Goal: Task Accomplishment & Management: Use online tool/utility

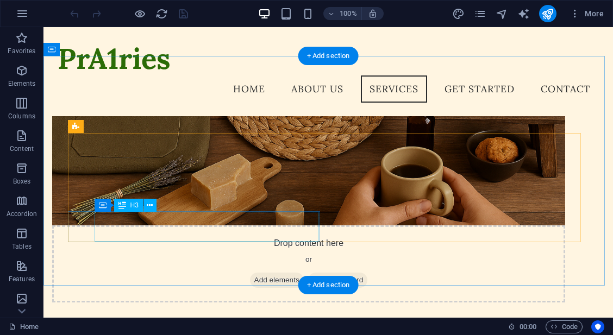
scroll to position [501, 0]
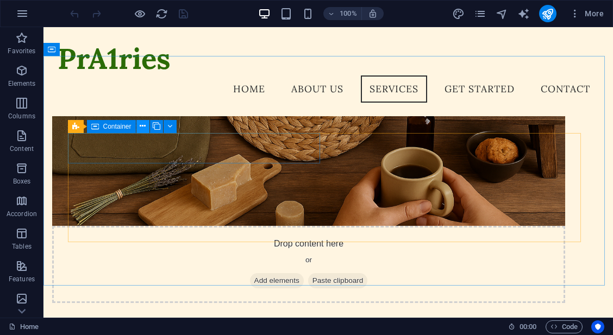
click at [142, 126] on icon at bounding box center [143, 126] width 6 height 11
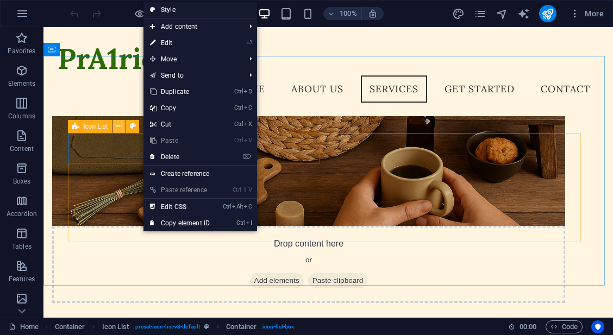
click at [121, 128] on icon at bounding box center [119, 126] width 6 height 11
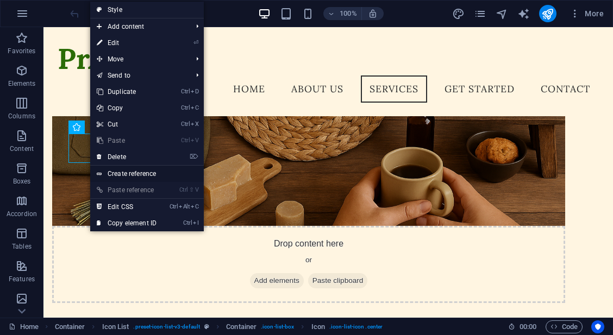
click at [117, 169] on link "Create reference" at bounding box center [147, 174] width 114 height 16
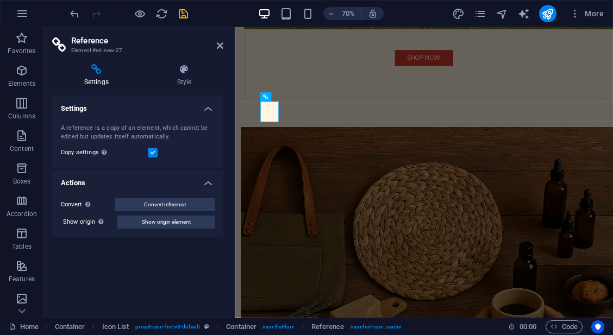
scroll to position [670, 0]
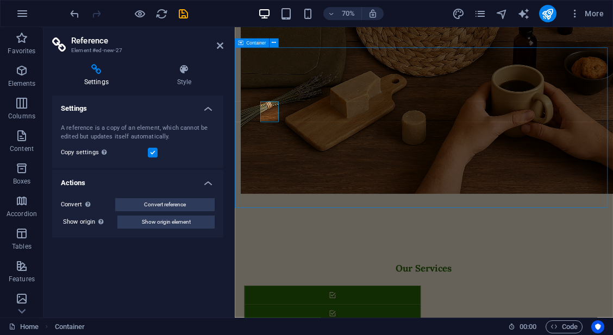
scroll to position [564, 0]
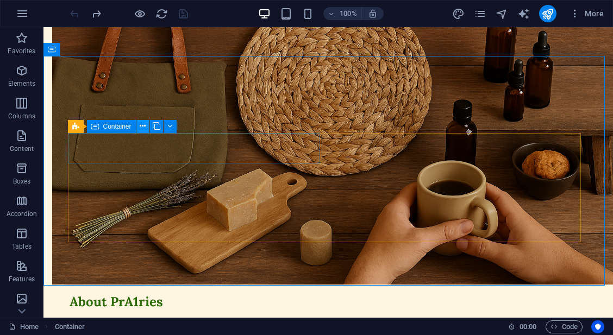
click at [145, 126] on icon at bounding box center [143, 126] width 6 height 11
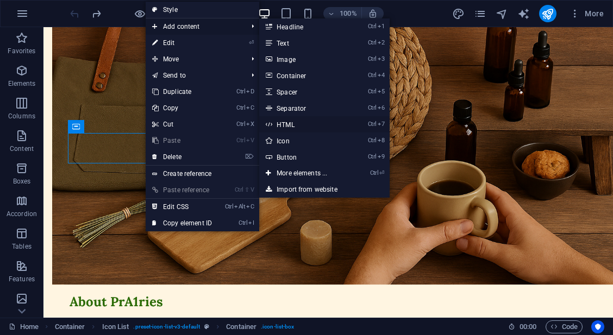
click at [309, 123] on link "Ctrl 7 HTML" at bounding box center [304, 124] width 90 height 16
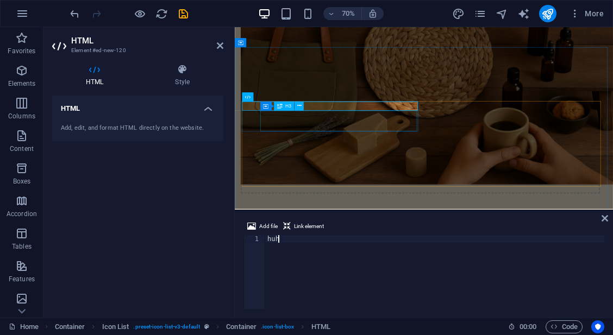
scroll to position [0, 0]
type textarea "h"
type textarea "huh"
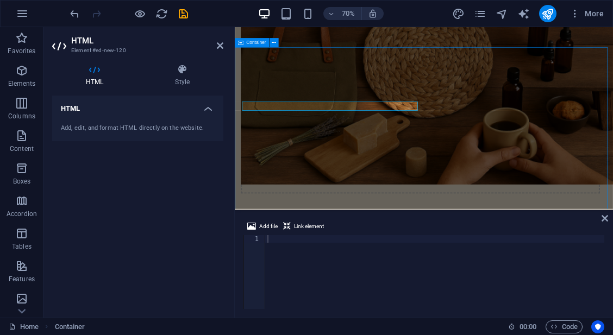
scroll to position [564, 0]
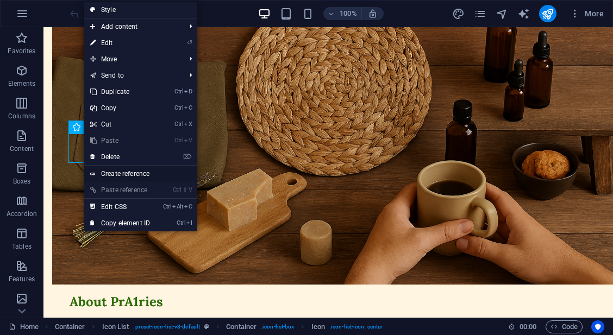
click at [172, 171] on link "Create reference" at bounding box center [141, 174] width 114 height 16
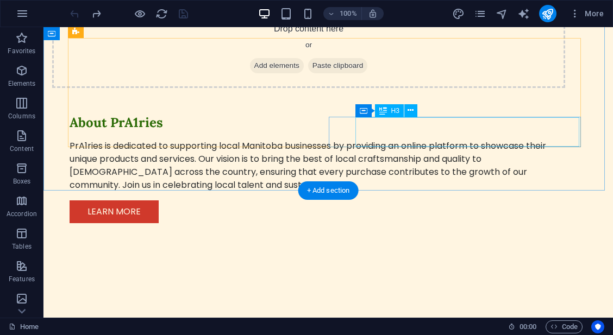
scroll to position [900, 0]
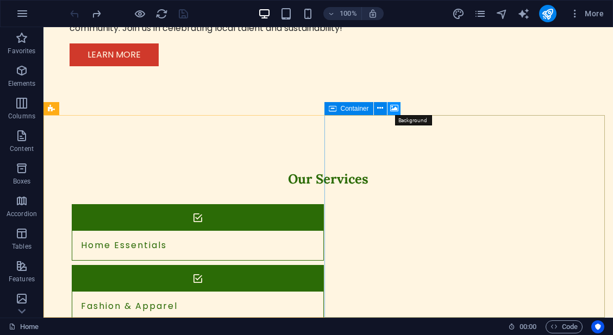
click at [399, 114] on button at bounding box center [394, 108] width 13 height 13
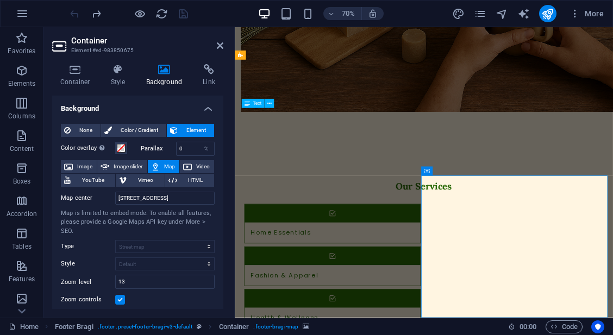
scroll to position [882, 0]
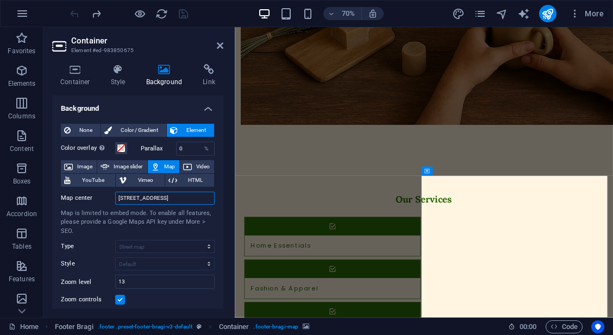
click at [180, 197] on input "[STREET_ADDRESS]" at bounding box center [165, 198] width 100 height 13
type input "[GEOGRAPHIC_DATA]"
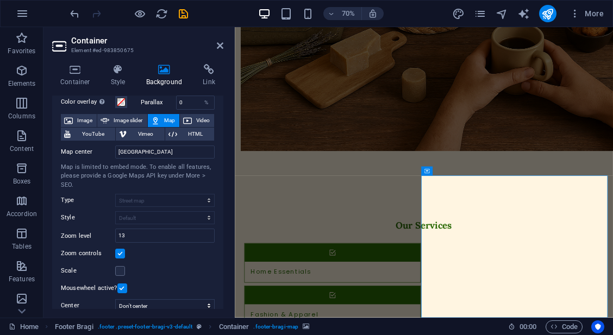
scroll to position [0, 0]
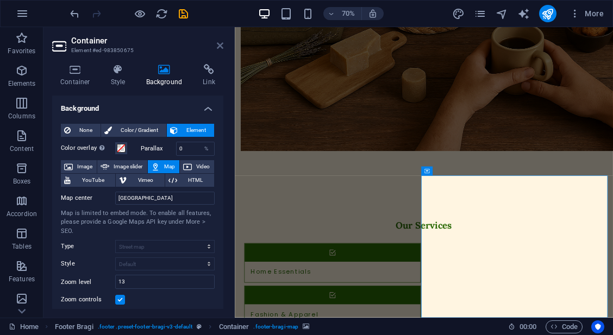
click at [223, 46] on icon at bounding box center [220, 45] width 7 height 9
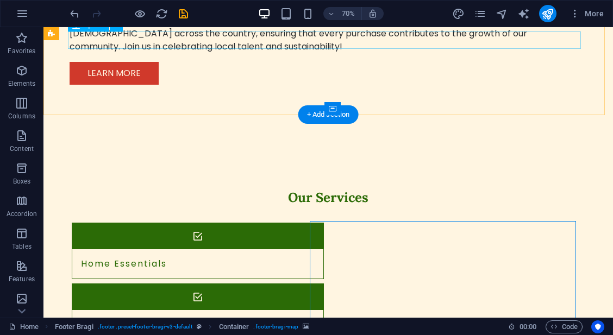
scroll to position [900, 0]
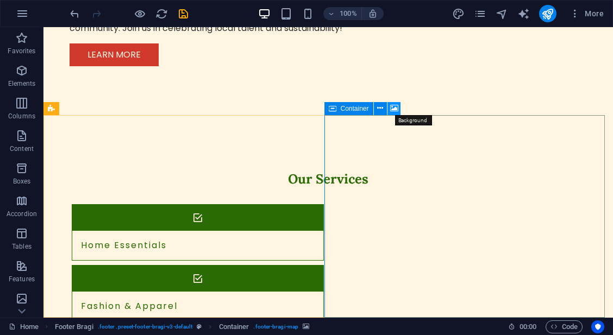
click at [390, 108] on icon at bounding box center [394, 108] width 8 height 11
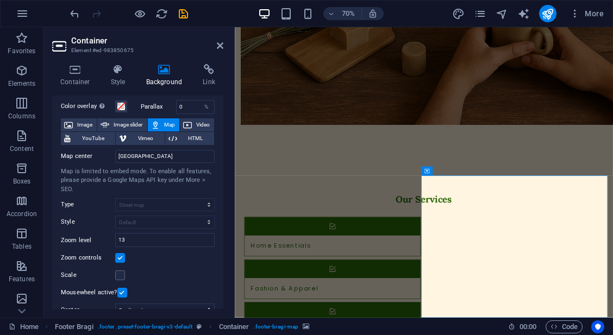
scroll to position [0, 0]
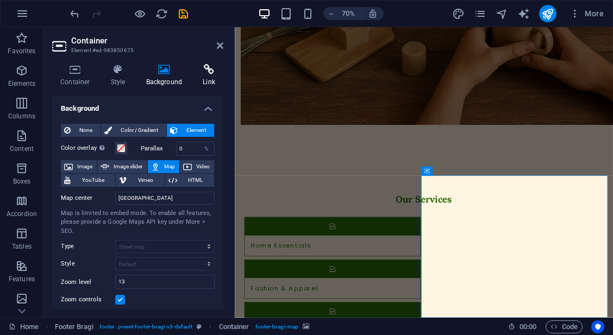
click at [207, 73] on icon at bounding box center [209, 69] width 29 height 11
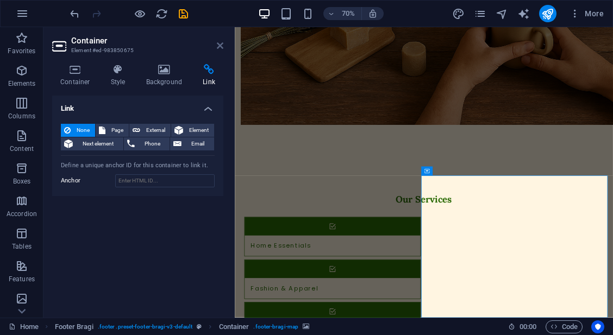
click at [220, 46] on icon at bounding box center [220, 45] width 7 height 9
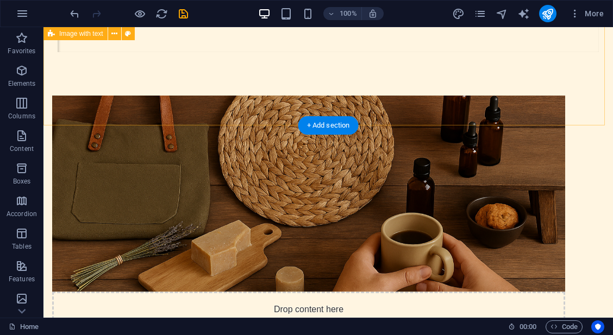
scroll to position [562, 0]
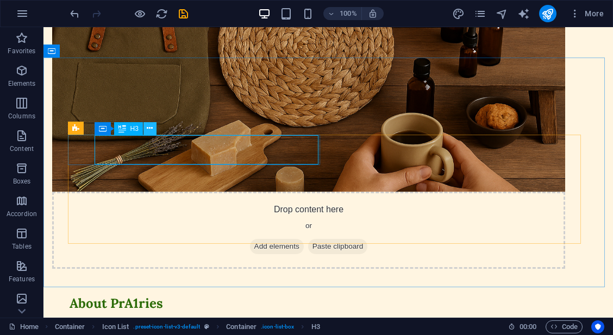
click at [150, 133] on icon at bounding box center [150, 128] width 6 height 11
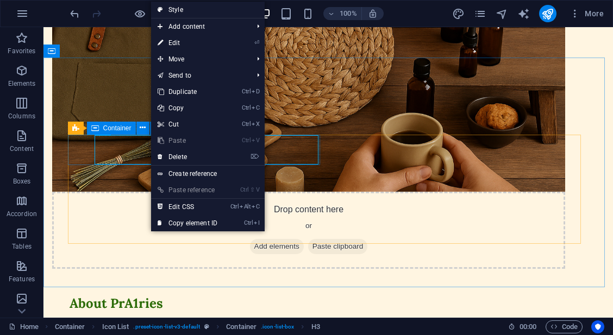
click at [95, 127] on icon at bounding box center [95, 128] width 8 height 13
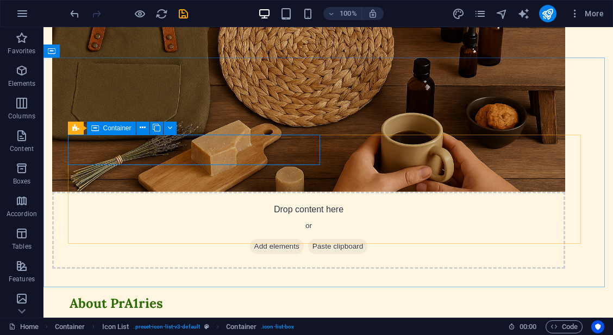
click at [103, 131] on span "Container" at bounding box center [117, 128] width 28 height 7
click at [141, 134] on button at bounding box center [142, 128] width 13 height 13
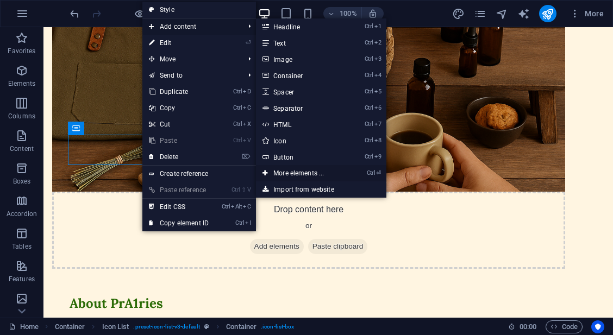
click at [289, 173] on link "Ctrl ⏎ More elements ..." at bounding box center [301, 173] width 90 height 16
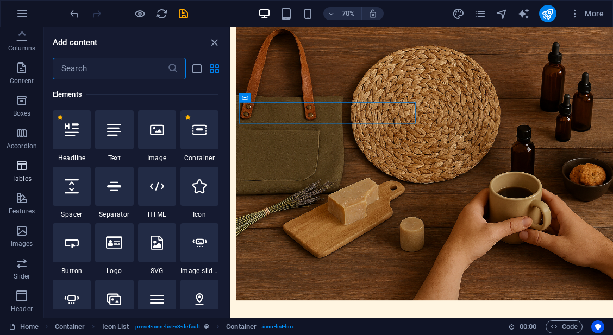
scroll to position [0, 0]
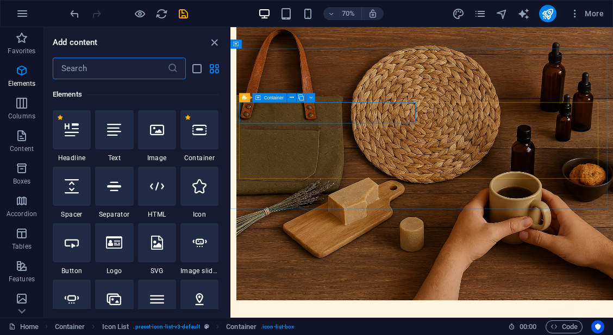
click at [266, 98] on span "Container" at bounding box center [274, 98] width 20 height 4
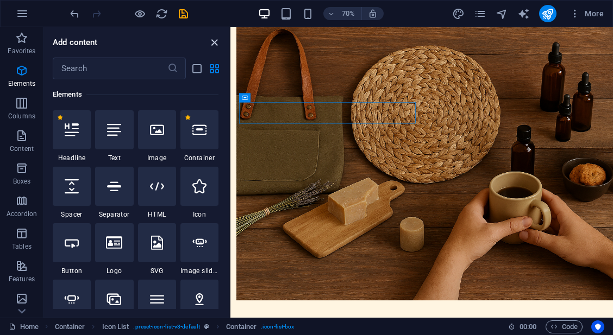
click at [214, 41] on icon "close panel" at bounding box center [214, 42] width 13 height 13
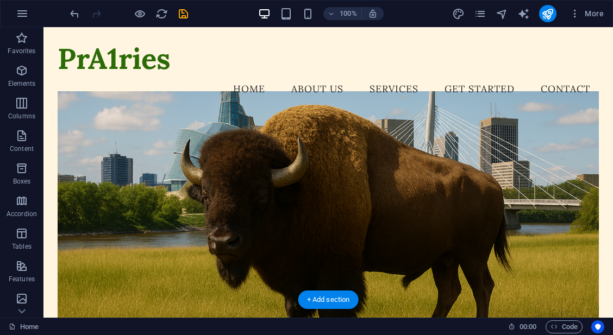
scroll to position [37, 0]
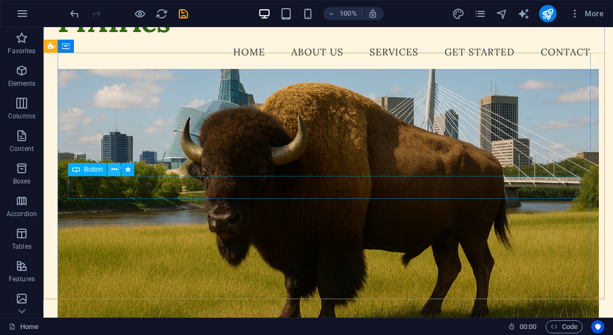
click at [110, 169] on button at bounding box center [114, 169] width 13 height 13
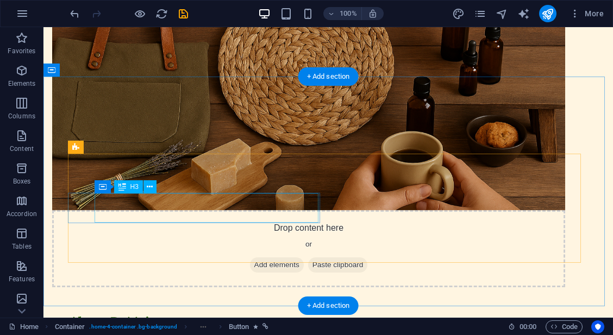
scroll to position [545, 0]
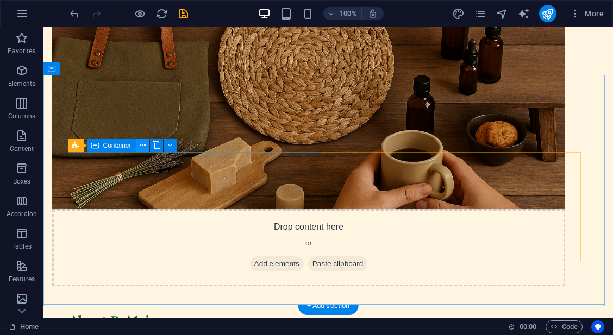
click at [144, 145] on icon at bounding box center [143, 145] width 6 height 11
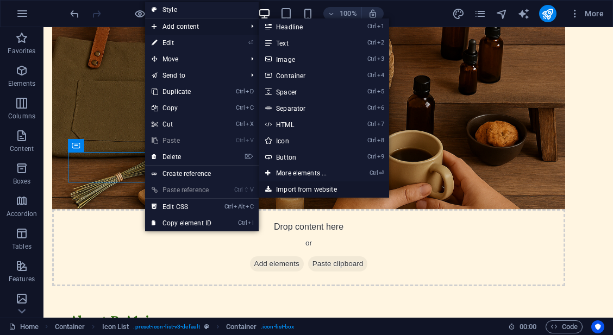
click at [318, 186] on link "Import from website" at bounding box center [324, 190] width 131 height 16
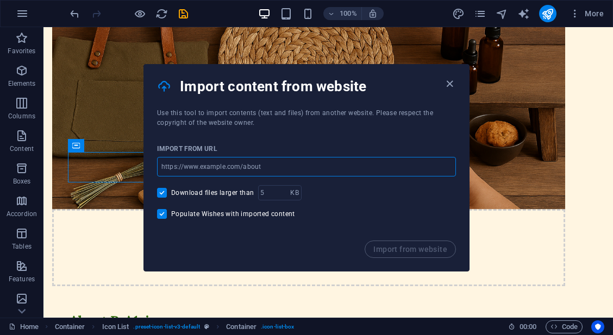
click at [291, 172] on input "url" at bounding box center [306, 167] width 299 height 20
click at [251, 172] on input "url" at bounding box center [306, 167] width 299 height 20
paste input "[URL][DOMAIN_NAME]"
type input "[URL][DOMAIN_NAME]"
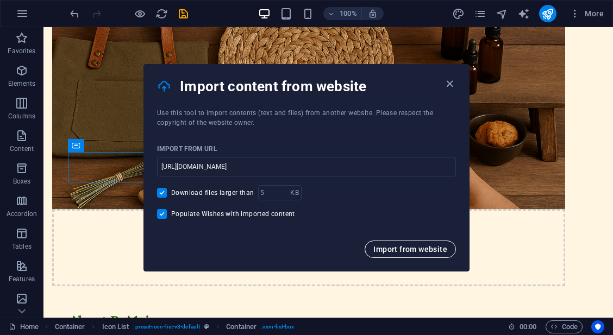
scroll to position [0, 0]
click at [400, 253] on span "Import from website" at bounding box center [411, 249] width 74 height 9
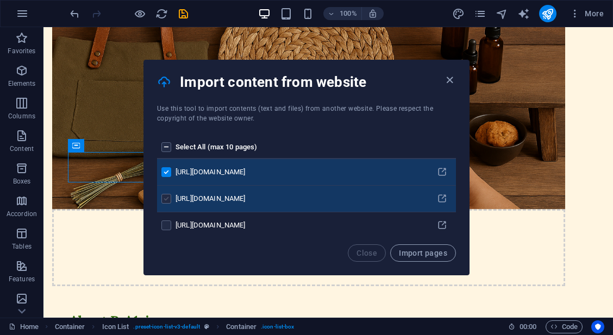
click at [167, 201] on label "pages list" at bounding box center [166, 199] width 10 height 10
click at [0, 0] on input "pages list" at bounding box center [0, 0] width 0 height 0
click at [169, 176] on label "pages list" at bounding box center [166, 172] width 10 height 10
click at [0, 0] on input "pages list" at bounding box center [0, 0] width 0 height 0
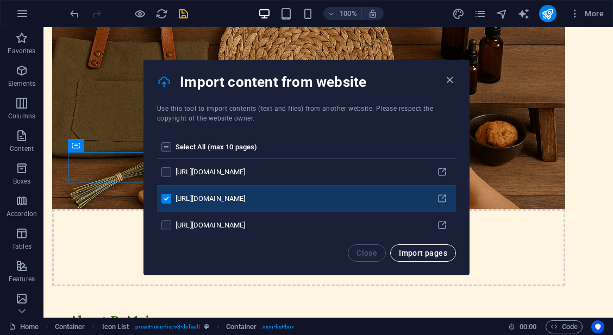
click at [412, 248] on button "Import pages" at bounding box center [423, 253] width 66 height 17
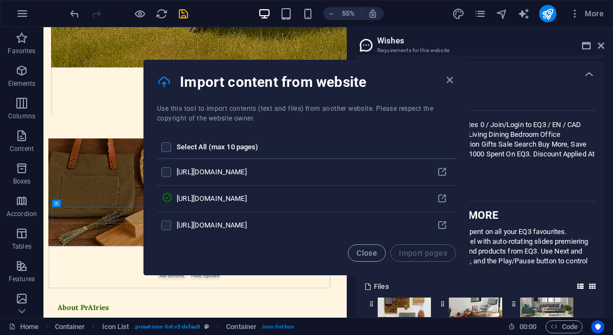
scroll to position [118, 0]
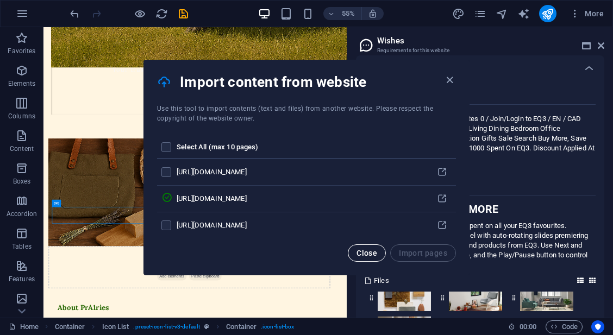
click at [365, 253] on span "Close" at bounding box center [367, 253] width 21 height 9
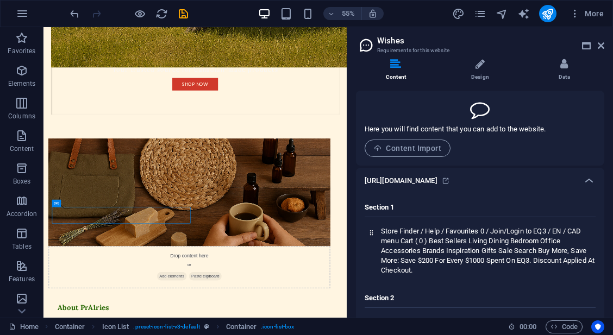
scroll to position [0, 0]
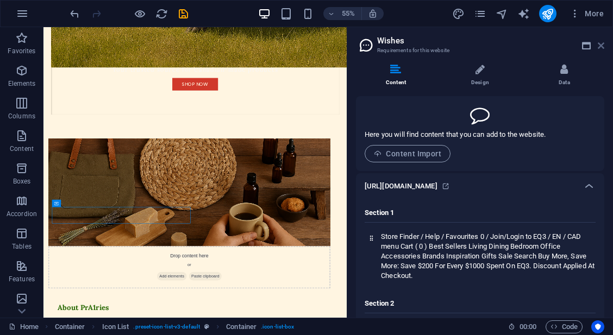
click at [602, 42] on icon at bounding box center [601, 45] width 7 height 9
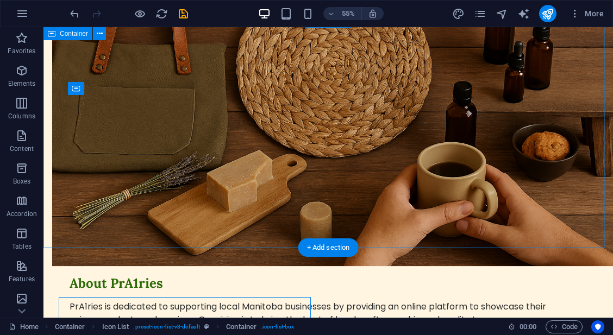
scroll to position [601, 0]
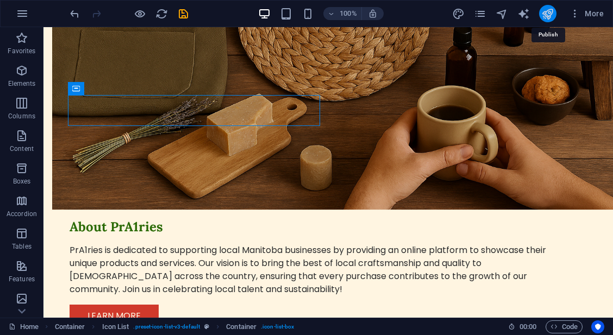
click at [553, 19] on icon "publish" at bounding box center [548, 14] width 13 height 13
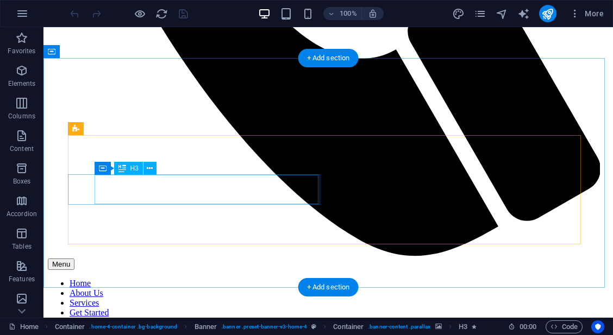
scroll to position [562, 0]
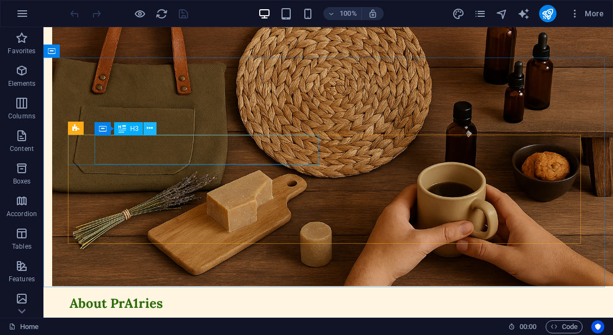
click at [150, 131] on icon at bounding box center [150, 128] width 6 height 11
click at [152, 128] on icon at bounding box center [150, 128] width 6 height 11
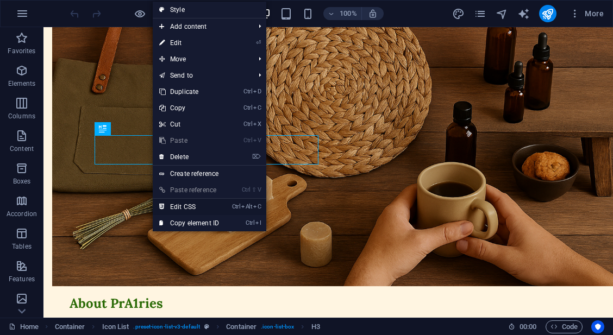
click at [199, 207] on link "Ctrl Alt C Edit CSS" at bounding box center [189, 207] width 73 height 16
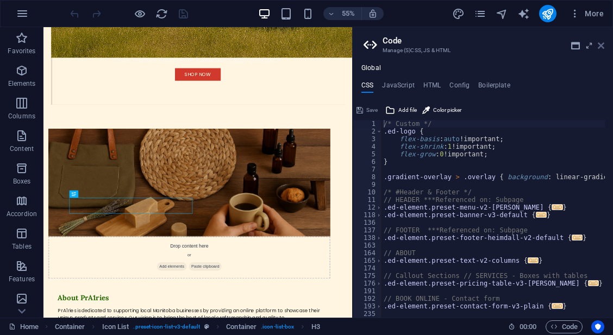
click at [600, 45] on icon at bounding box center [601, 45] width 7 height 9
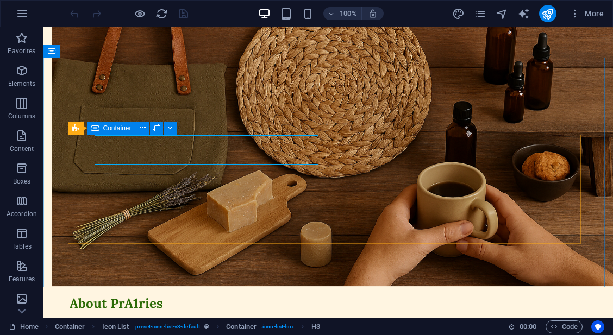
click at [108, 129] on span "Container" at bounding box center [117, 128] width 28 height 7
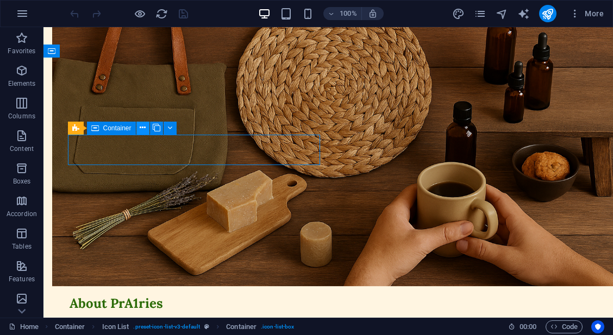
click at [140, 128] on icon at bounding box center [143, 127] width 6 height 11
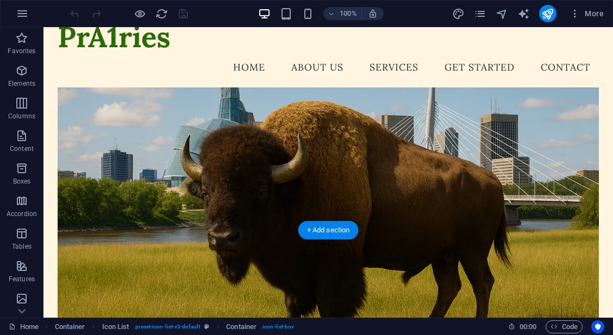
scroll to position [0, 0]
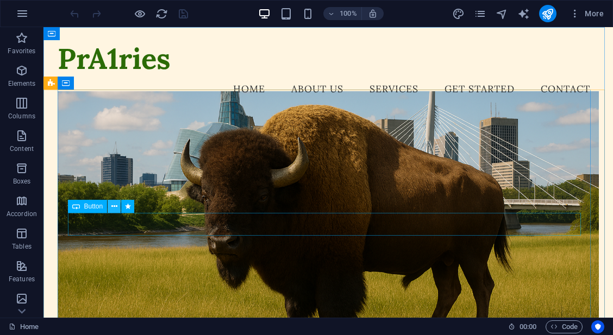
click at [114, 208] on icon at bounding box center [114, 206] width 6 height 11
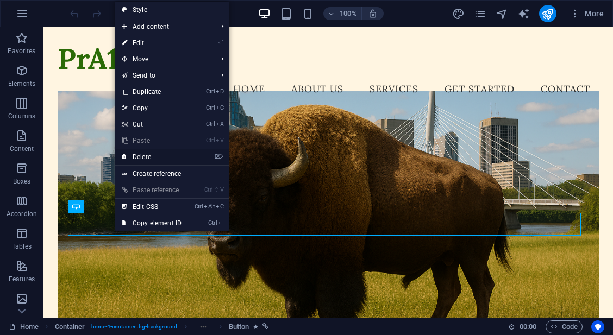
click at [170, 156] on link "⌦ Delete" at bounding box center [151, 157] width 73 height 16
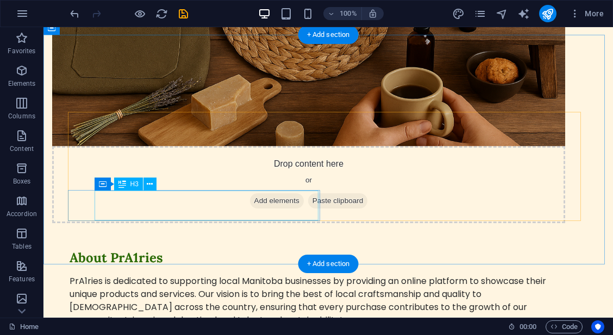
scroll to position [586, 0]
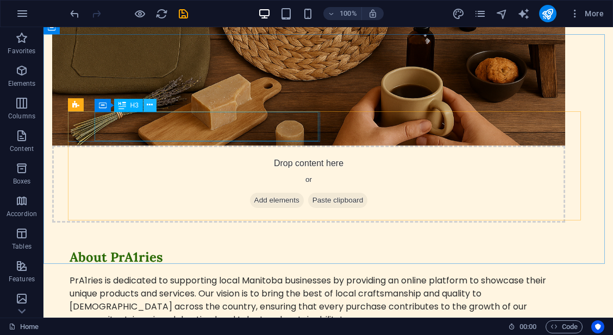
click at [149, 105] on icon at bounding box center [150, 105] width 6 height 11
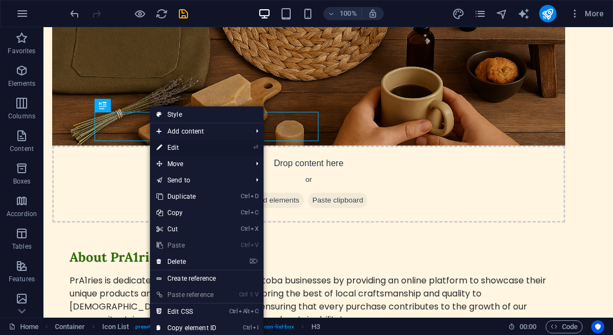
click at [257, 148] on icon "⏎" at bounding box center [255, 147] width 5 height 7
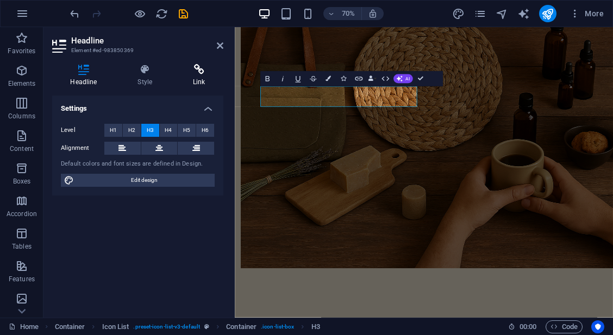
click at [192, 76] on h4 "Link" at bounding box center [199, 75] width 48 height 23
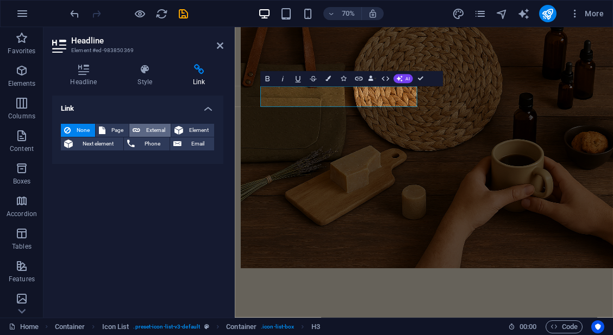
click at [160, 134] on span "External" at bounding box center [156, 130] width 24 height 13
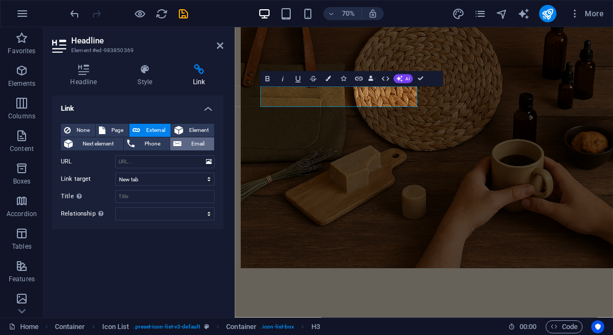
click at [191, 146] on span "Email" at bounding box center [198, 144] width 26 height 13
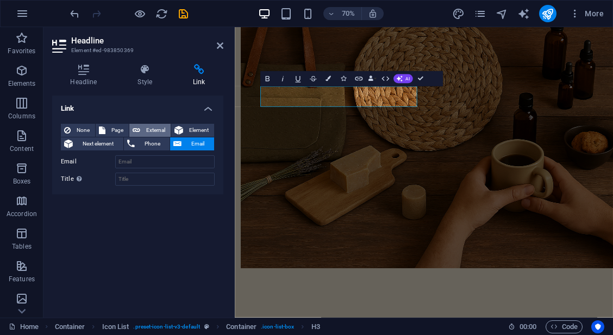
drag, startPoint x: 197, startPoint y: 134, endPoint x: 153, endPoint y: 130, distance: 43.7
click at [153, 130] on div "None Page External Element Next element Phone Email" at bounding box center [138, 137] width 154 height 27
click at [153, 130] on span "External" at bounding box center [156, 130] width 24 height 13
select select "blank"
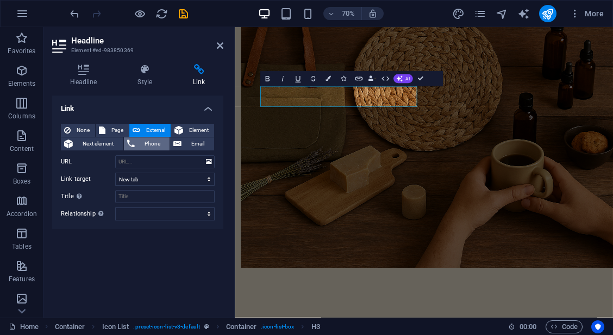
click at [150, 139] on span "Phone" at bounding box center [152, 144] width 29 height 13
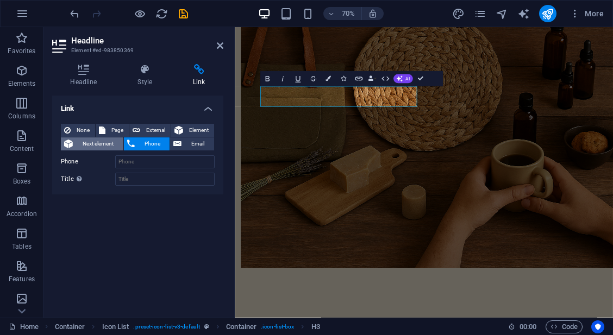
click at [103, 145] on span "Next element" at bounding box center [98, 144] width 44 height 13
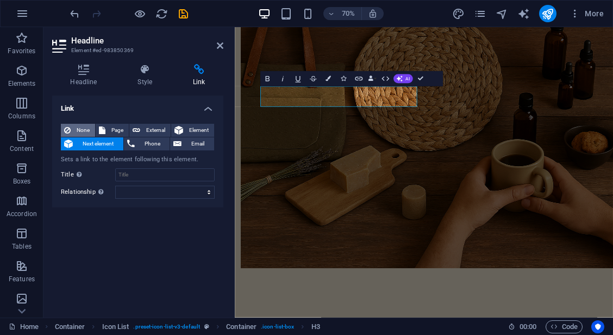
click at [79, 129] on span "None" at bounding box center [83, 130] width 18 height 13
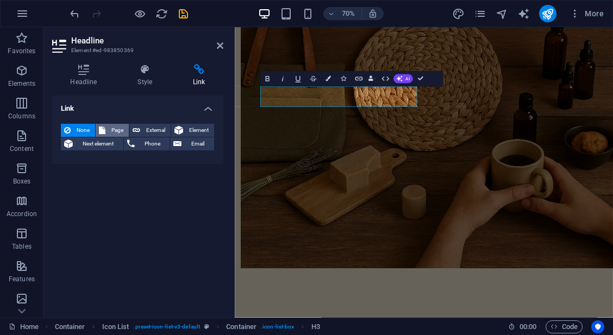
click at [116, 133] on span "Page" at bounding box center [117, 130] width 17 height 13
select select
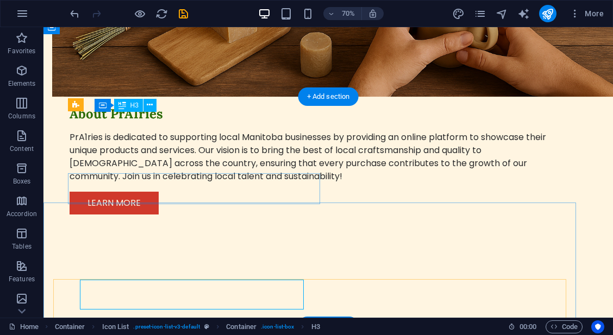
scroll to position [586, 0]
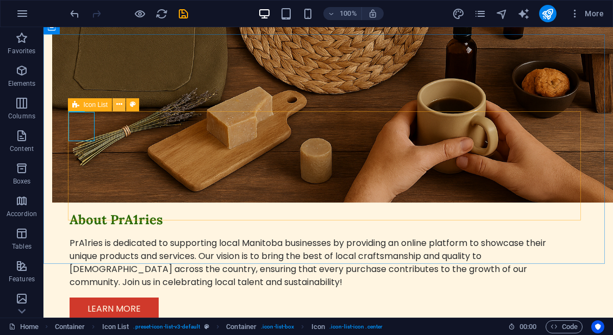
click at [121, 104] on icon at bounding box center [119, 104] width 6 height 11
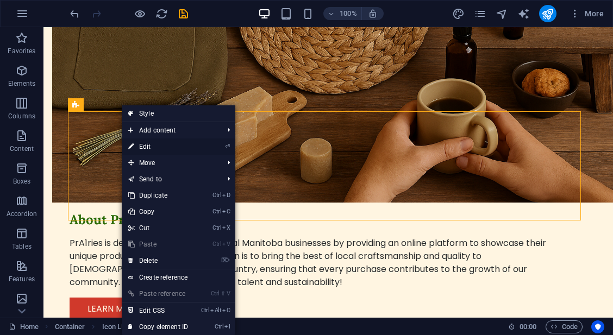
click at [167, 142] on link "⏎ Edit" at bounding box center [158, 147] width 73 height 16
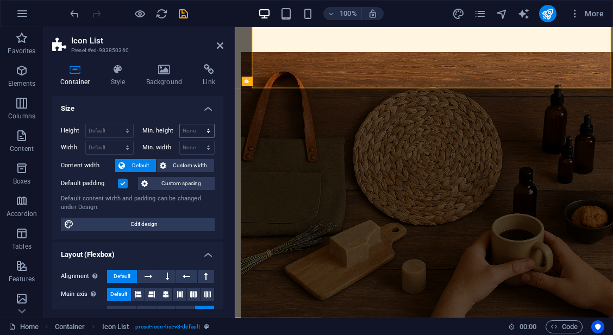
scroll to position [692, 0]
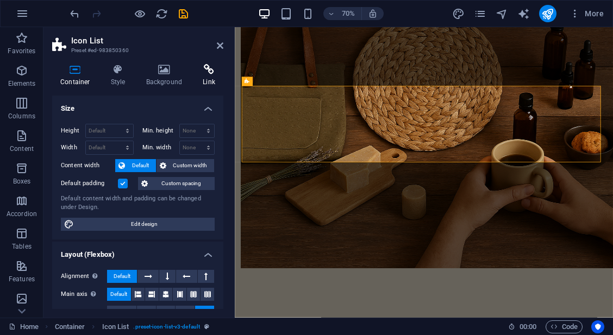
click at [206, 70] on icon at bounding box center [209, 69] width 29 height 11
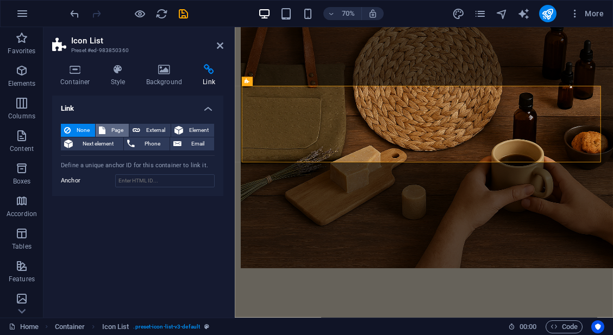
click at [121, 128] on span "Page" at bounding box center [117, 130] width 17 height 13
select select
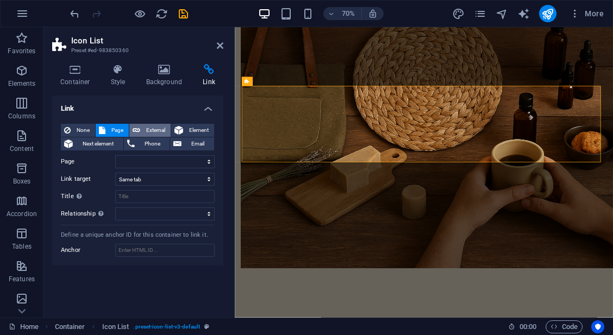
click at [150, 129] on span "External" at bounding box center [156, 130] width 24 height 13
select select "blank"
click at [183, 128] on button "Element" at bounding box center [192, 130] width 43 height 13
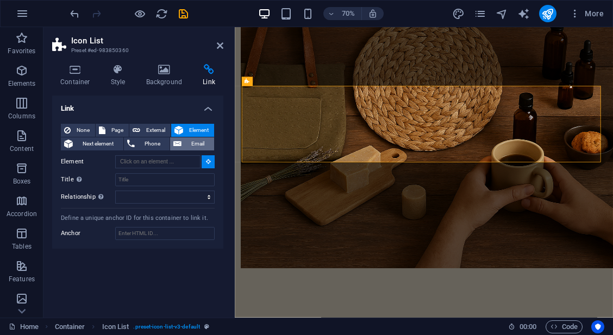
click at [188, 146] on span "Email" at bounding box center [198, 144] width 26 height 13
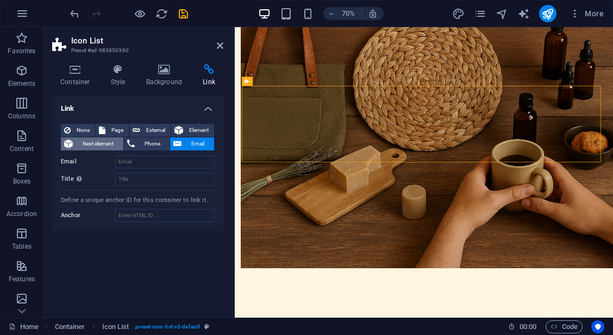
click at [82, 141] on span "Next element" at bounding box center [98, 144] width 44 height 13
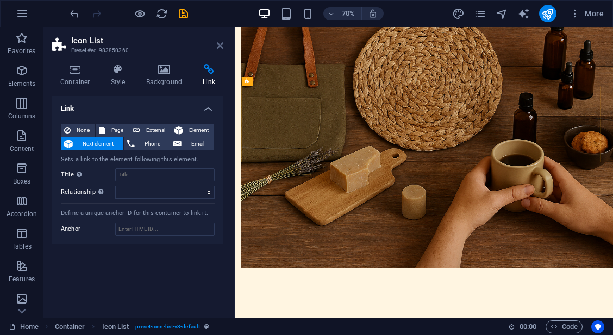
click at [219, 47] on icon at bounding box center [220, 45] width 7 height 9
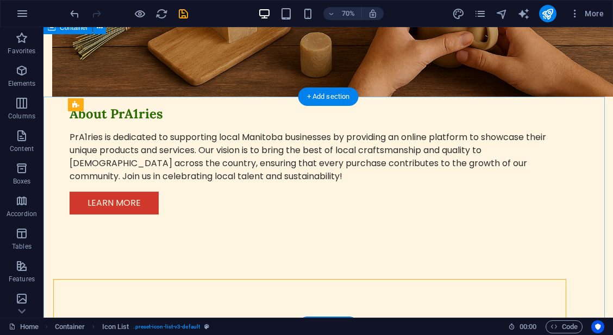
scroll to position [586, 0]
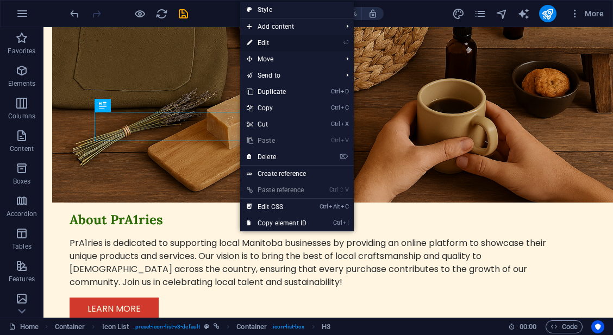
click at [336, 42] on li "⏎ Edit" at bounding box center [297, 43] width 114 height 16
click at [310, 41] on link "⏎ Edit" at bounding box center [276, 43] width 73 height 16
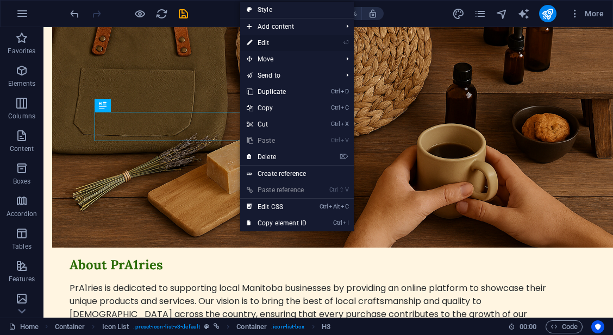
select select
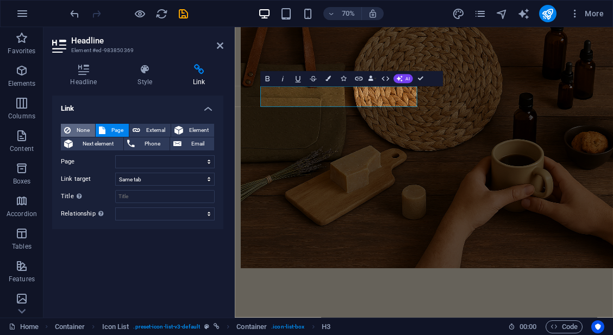
click at [89, 126] on span "None" at bounding box center [83, 130] width 18 height 13
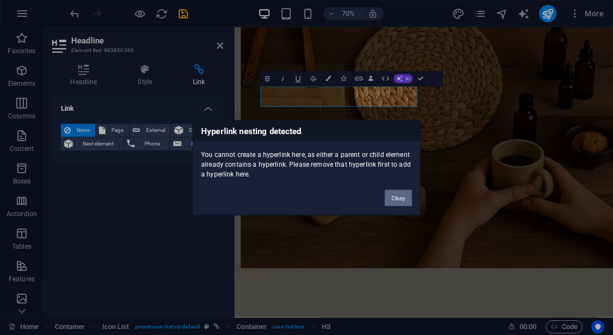
click at [395, 196] on button "Okay" at bounding box center [398, 198] width 27 height 16
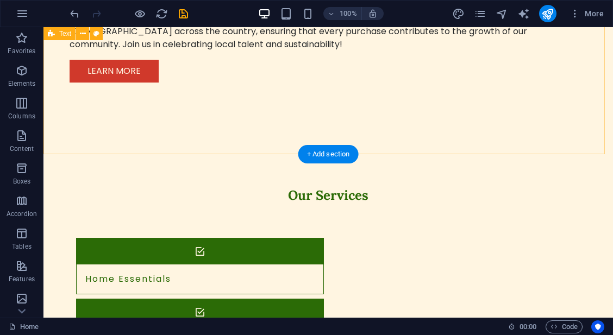
scroll to position [900, 0]
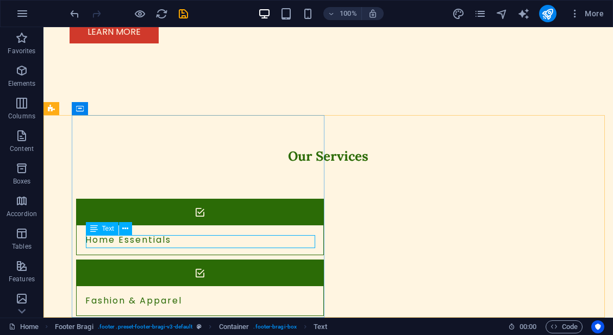
click at [101, 231] on div "Text" at bounding box center [102, 228] width 33 height 13
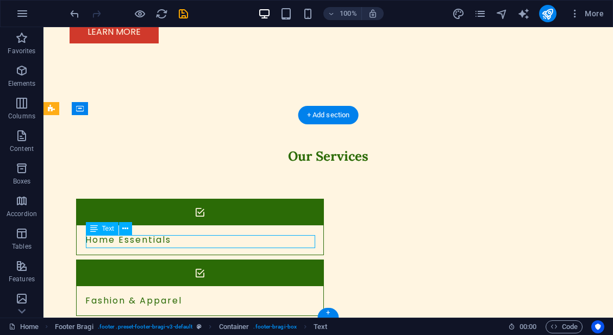
drag, startPoint x: 167, startPoint y: 236, endPoint x: 166, endPoint y: 247, distance: 11.4
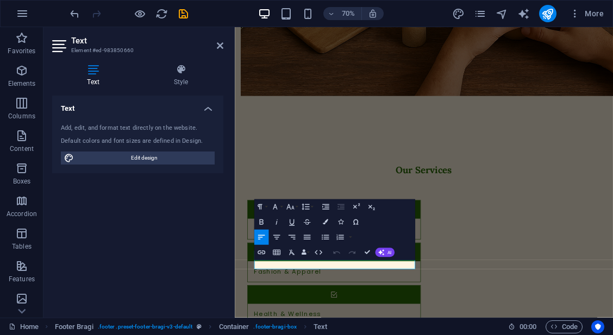
scroll to position [882, 0]
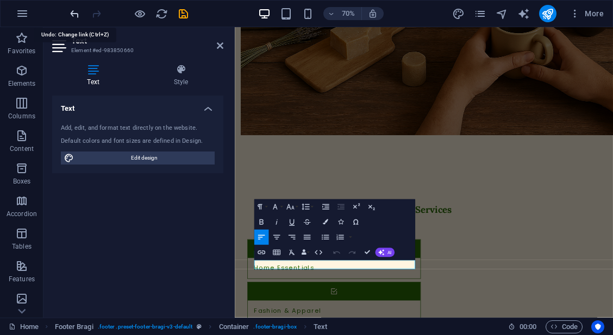
click at [79, 16] on icon "undo" at bounding box center [75, 14] width 13 height 13
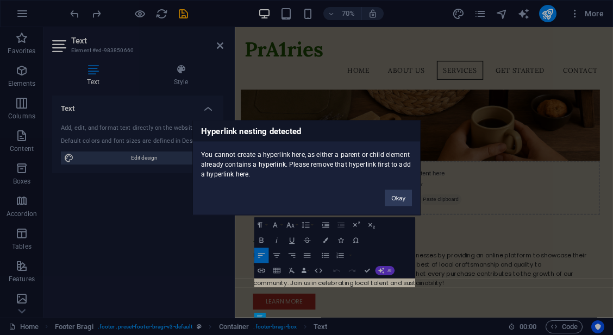
scroll to position [521, 0]
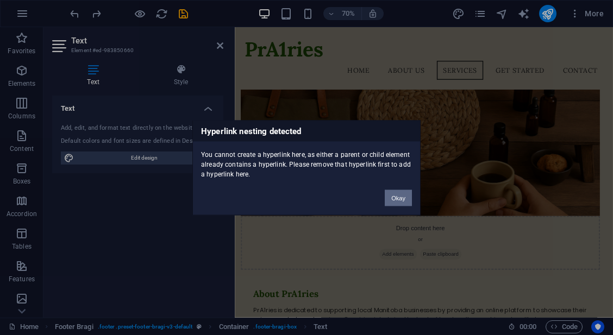
drag, startPoint x: 411, startPoint y: 206, endPoint x: 402, endPoint y: 197, distance: 12.3
click at [402, 197] on div "Okay" at bounding box center [399, 193] width 44 height 28
click at [402, 197] on button "Okay" at bounding box center [398, 198] width 27 height 16
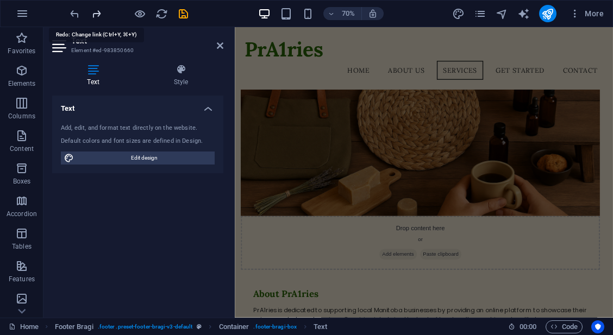
click at [100, 17] on icon "redo" at bounding box center [96, 14] width 13 height 13
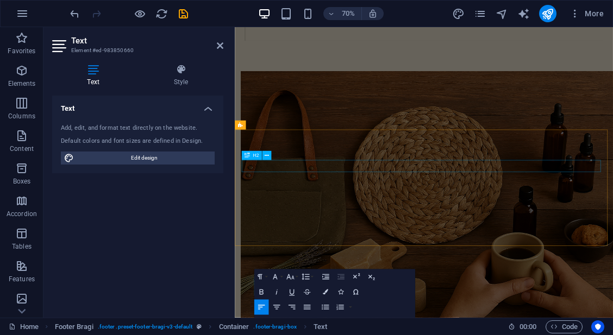
scroll to position [882, 0]
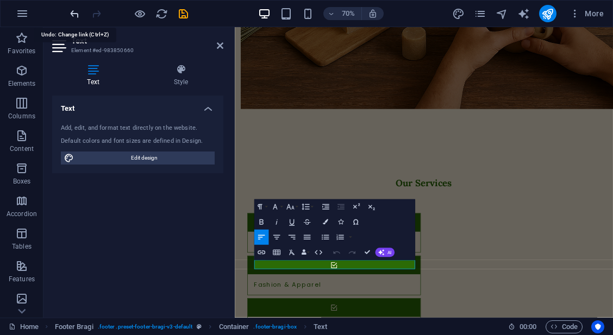
click at [76, 14] on icon "undo" at bounding box center [75, 14] width 13 height 13
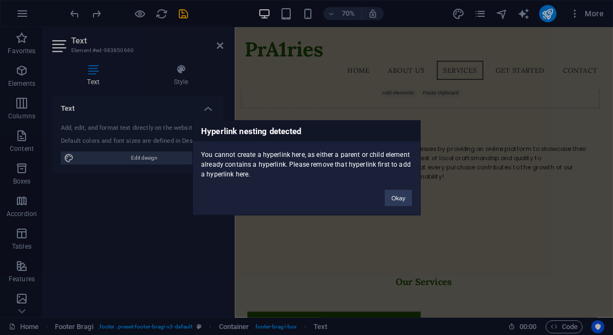
scroll to position [521, 0]
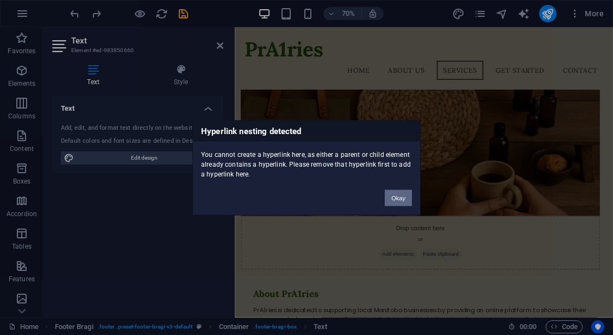
click at [400, 198] on button "Okay" at bounding box center [398, 198] width 27 height 16
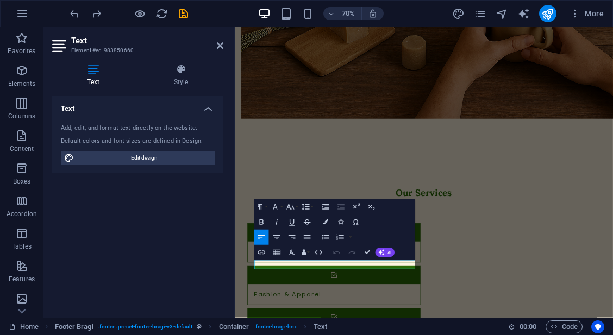
scroll to position [882, 0]
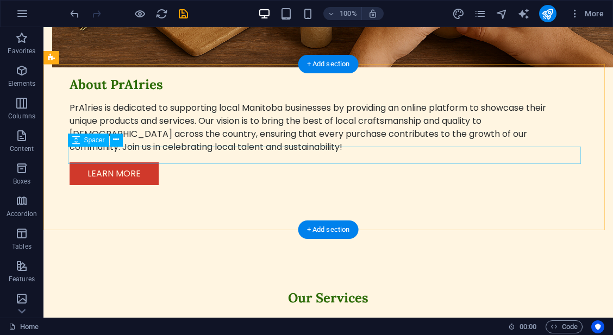
scroll to position [799, 0]
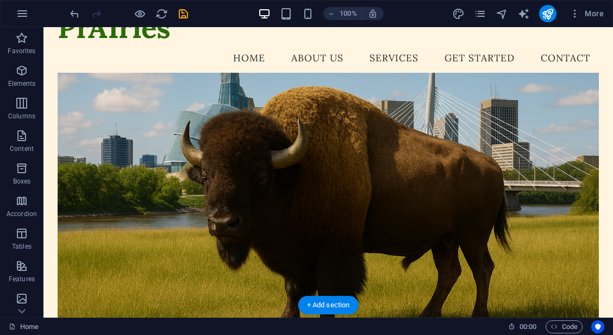
scroll to position [0, 0]
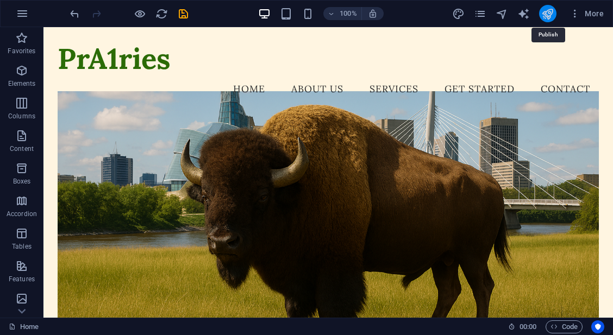
click at [552, 16] on icon "publish" at bounding box center [548, 14] width 13 height 13
